Goal: Task Accomplishment & Management: Complete application form

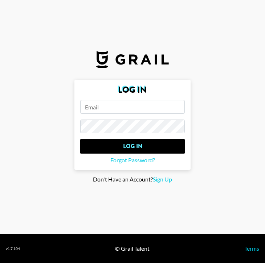
click at [153, 108] on input "email" at bounding box center [132, 107] width 104 height 14
click at [160, 178] on span "Sign Up" at bounding box center [162, 180] width 19 height 8
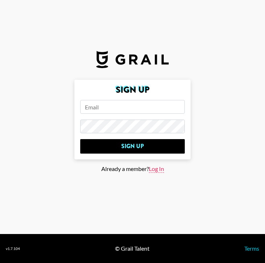
click at [159, 168] on span "Log In" at bounding box center [156, 169] width 15 height 8
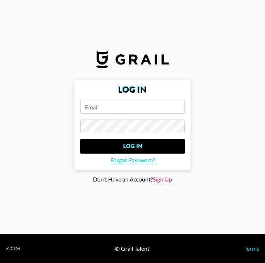
click at [157, 177] on span "Sign Up" at bounding box center [162, 180] width 19 height 8
type input "Sign Up"
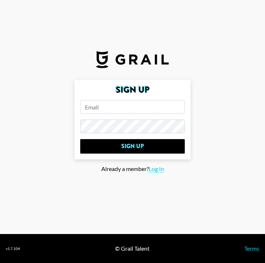
click at [127, 108] on input "email" at bounding box center [132, 107] width 104 height 14
type input "[PERSON_NAME][EMAIL_ADDRESS][DOMAIN_NAME]"
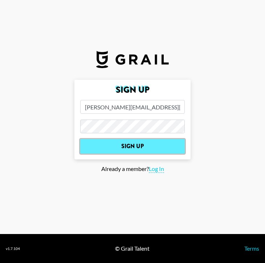
click at [94, 147] on input "Sign Up" at bounding box center [132, 146] width 104 height 15
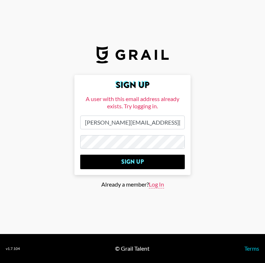
click at [152, 183] on span "Log In" at bounding box center [156, 185] width 15 height 8
type input "Log In"
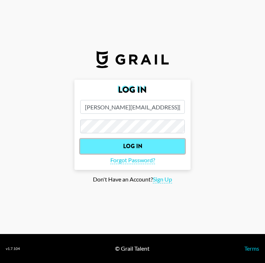
click at [143, 142] on input "Log In" at bounding box center [132, 146] width 104 height 15
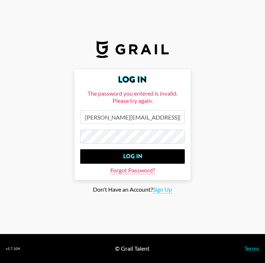
click at [143, 172] on span "Forgot Password?" at bounding box center [132, 171] width 45 height 8
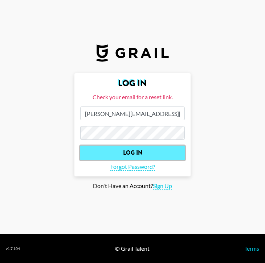
click at [94, 151] on input "Log In" at bounding box center [132, 153] width 104 height 15
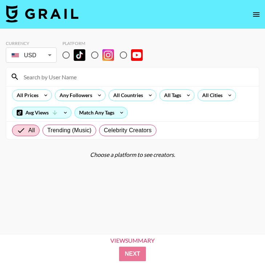
click at [257, 7] on button "open drawer" at bounding box center [256, 14] width 15 height 15
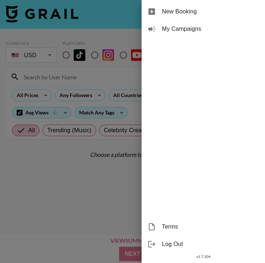
click at [127, 58] on div at bounding box center [132, 131] width 265 height 263
